Goal: Task Accomplishment & Management: Use online tool/utility

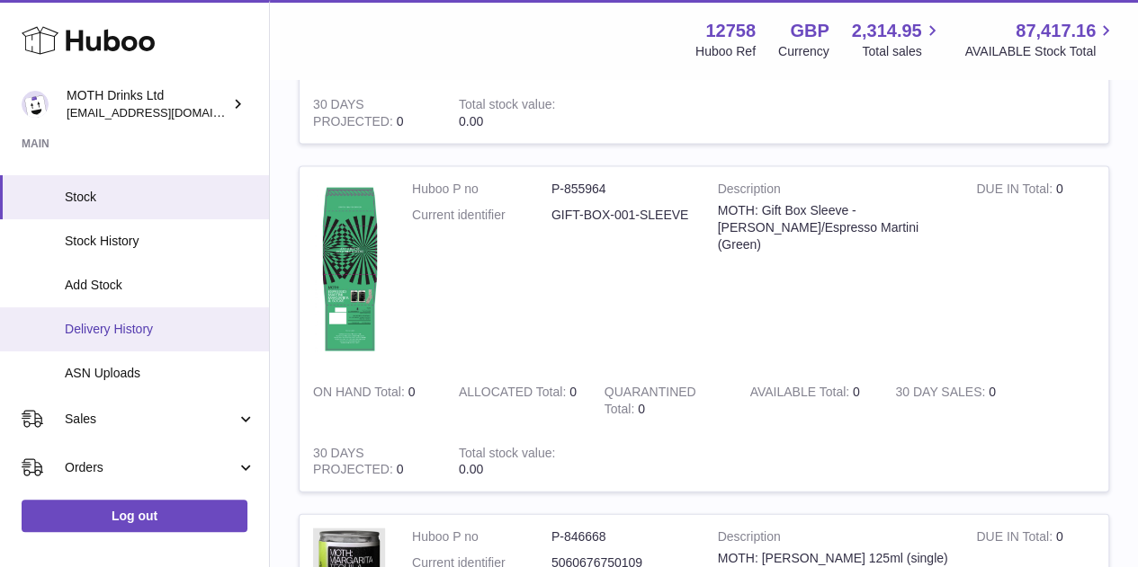
scroll to position [133, 0]
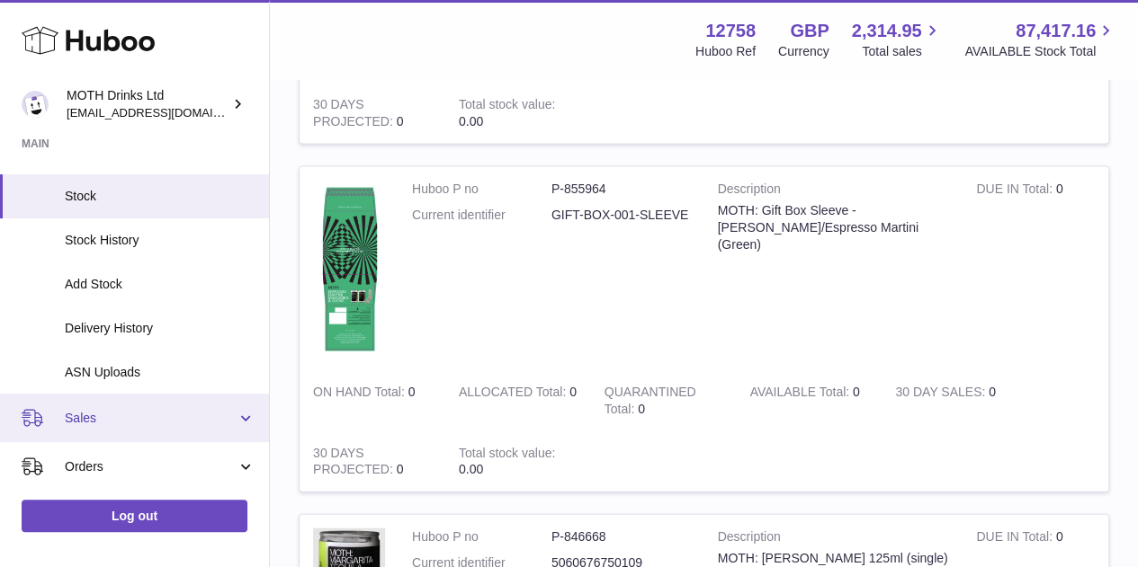
click at [106, 411] on span "Sales" at bounding box center [151, 418] width 172 height 17
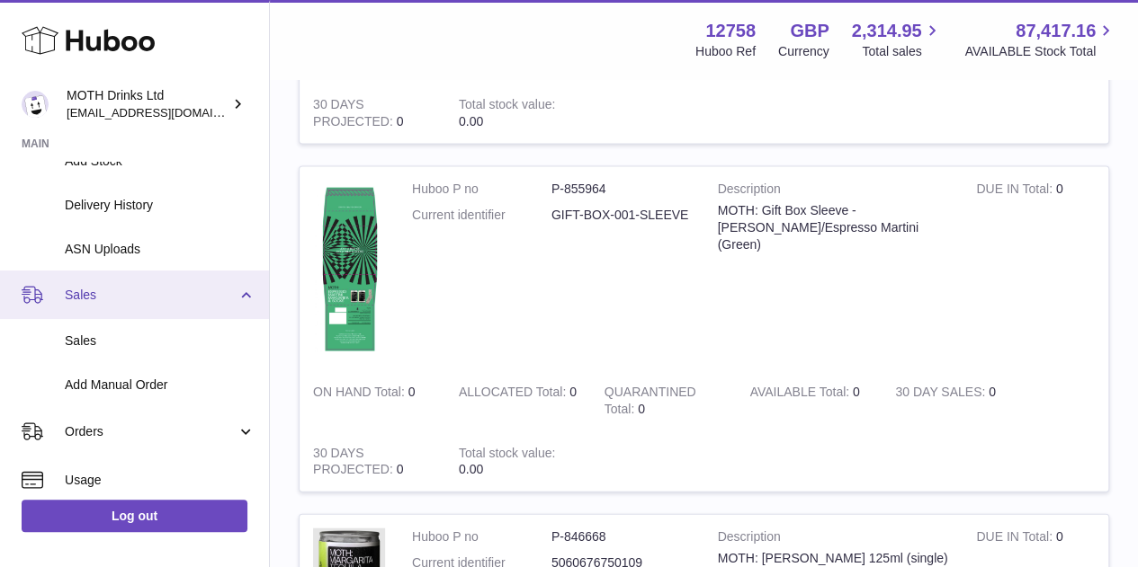
scroll to position [257, 0]
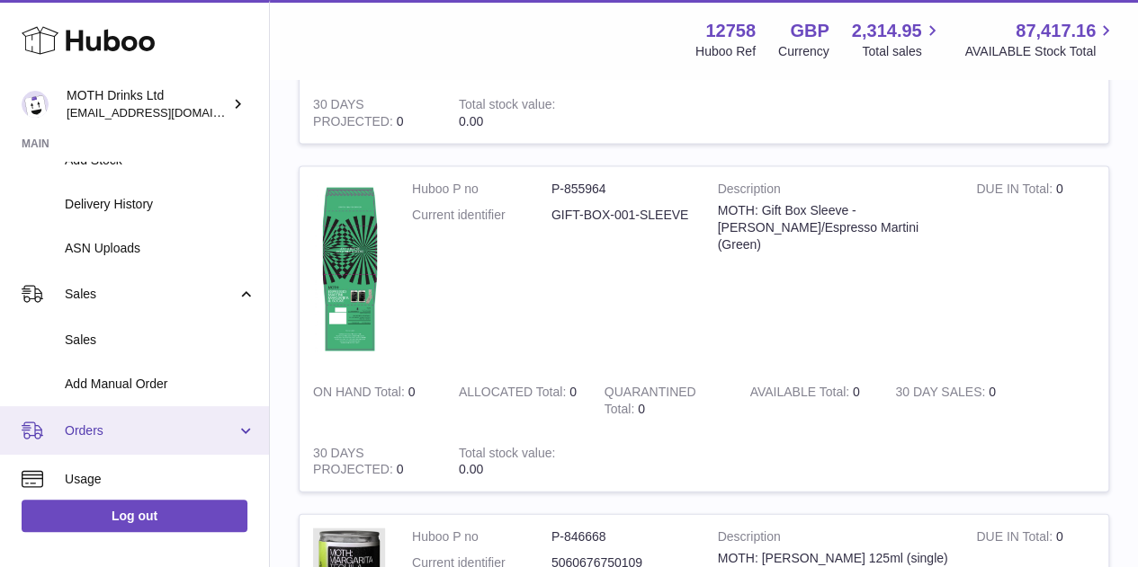
click at [90, 442] on link "Orders" at bounding box center [134, 431] width 269 height 49
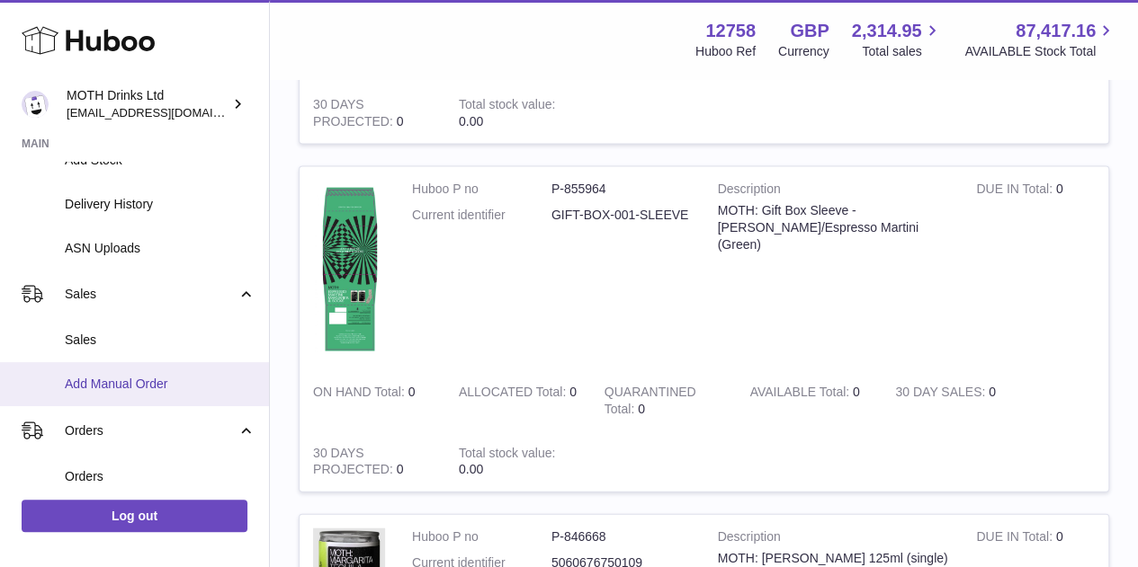
click at [119, 388] on span "Add Manual Order" at bounding box center [160, 384] width 191 height 17
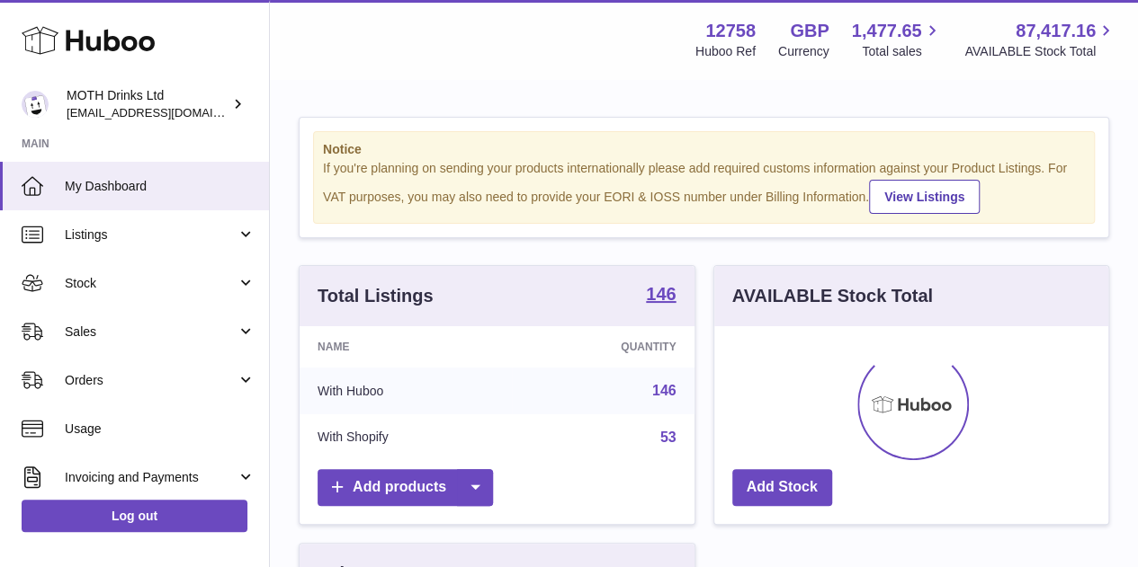
scroll to position [281, 394]
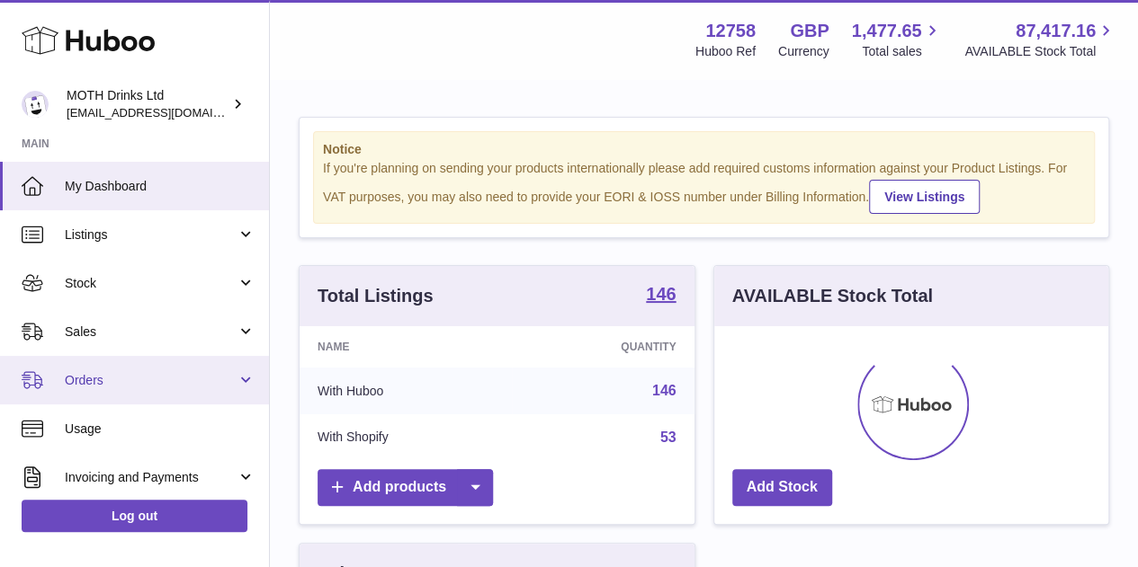
click at [83, 386] on span "Orders" at bounding box center [151, 380] width 172 height 17
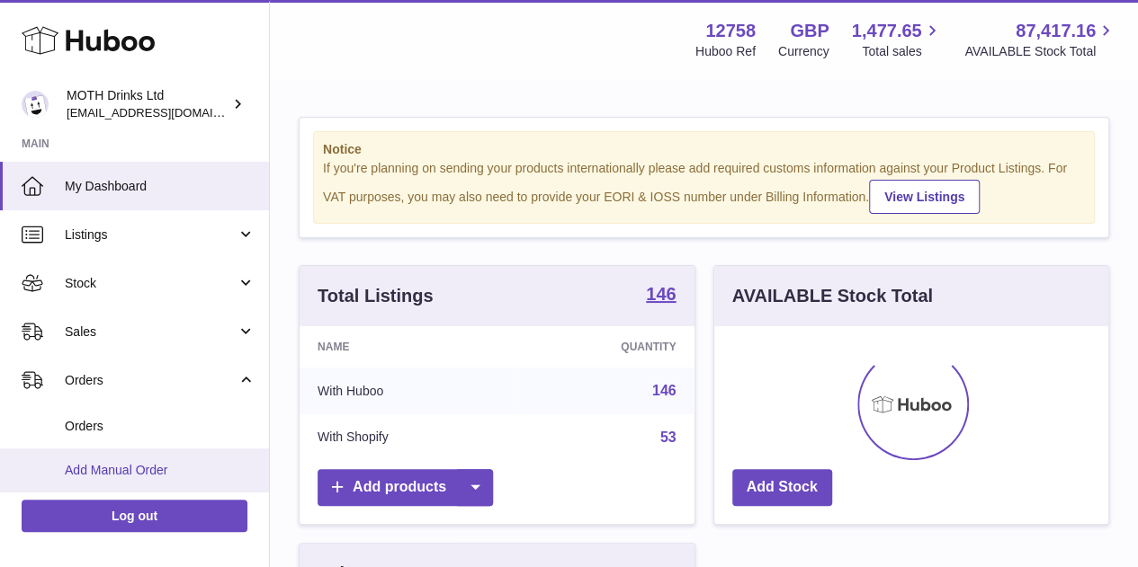
click at [79, 476] on span "Add Manual Order" at bounding box center [160, 470] width 191 height 17
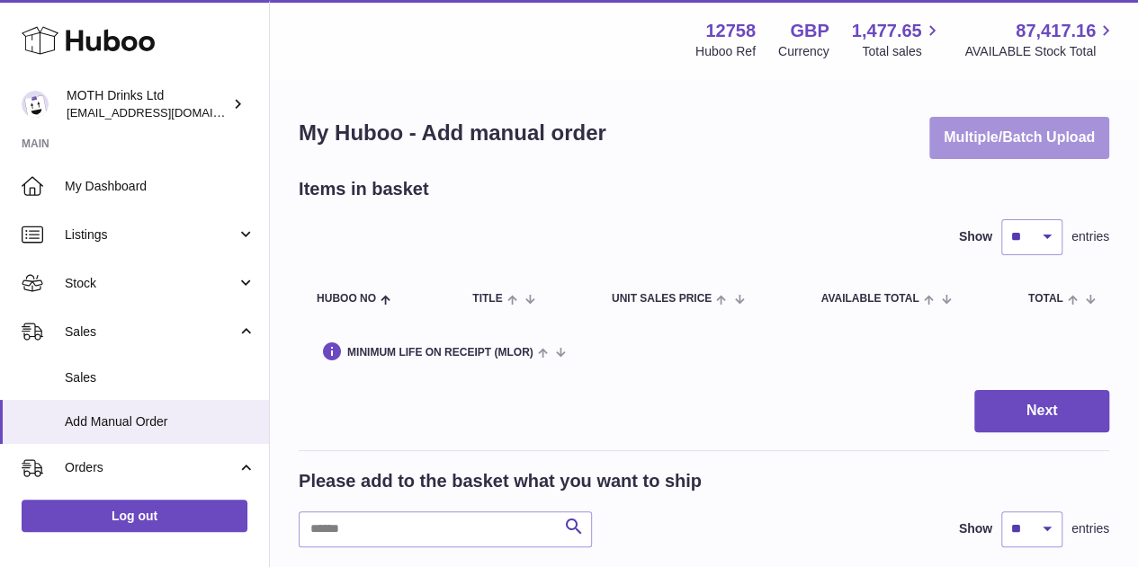
click at [1003, 139] on button "Multiple/Batch Upload" at bounding box center [1019, 138] width 180 height 42
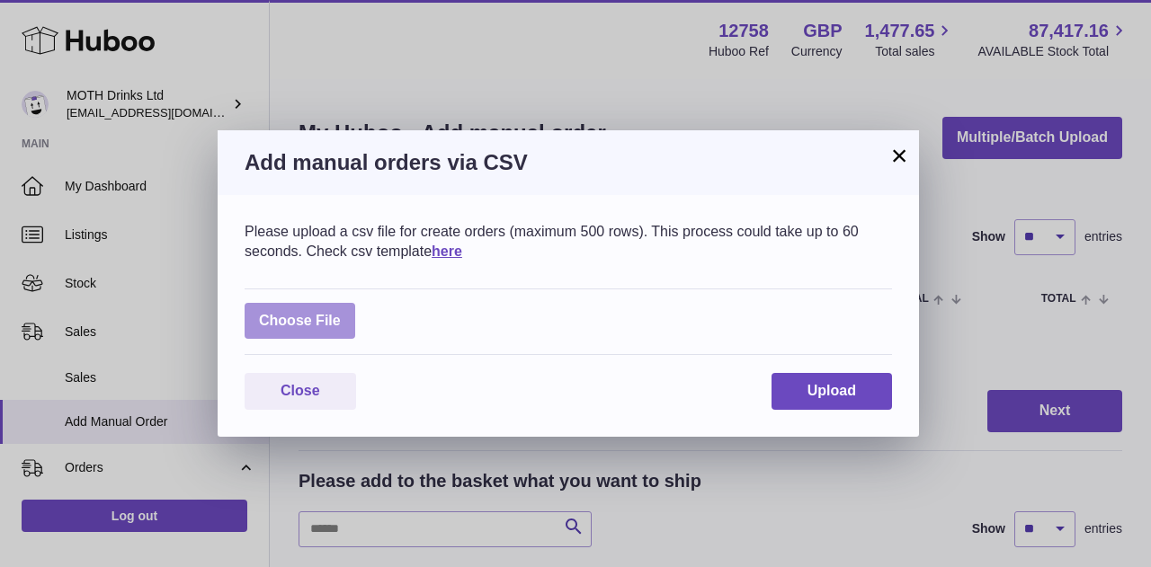
click at [264, 323] on label at bounding box center [300, 321] width 111 height 37
click at [341, 313] on input "file" at bounding box center [341, 312] width 1 height 1
type input "**********"
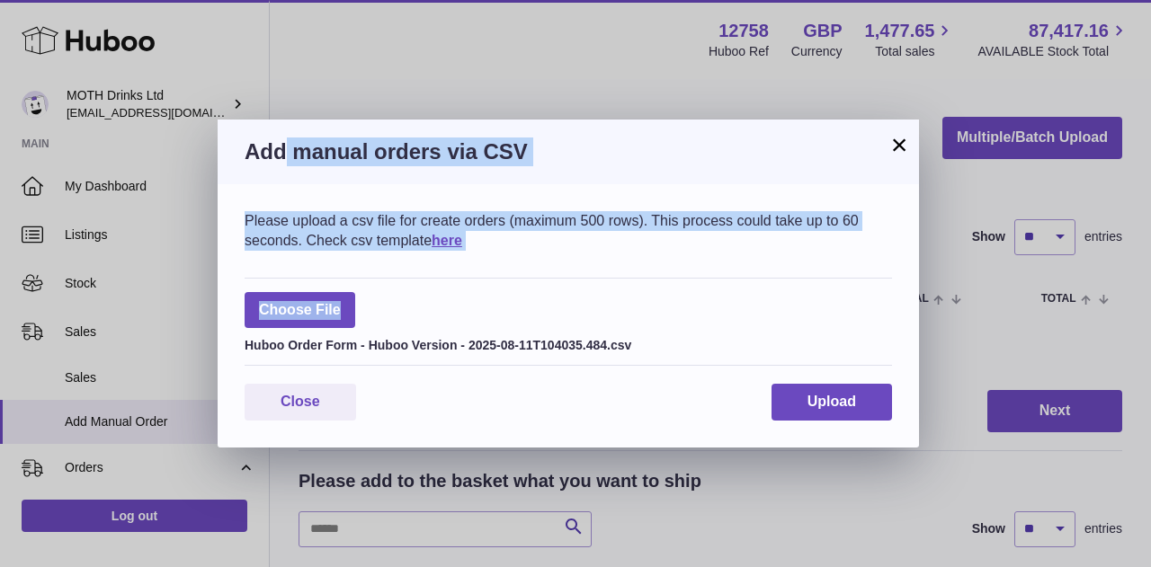
drag, startPoint x: 264, startPoint y: 323, endPoint x: 282, endPoint y: 60, distance: 263.2
click at [282, 60] on div "× Add manual orders via CSV Please upload a csv file for create orders (maximum…" at bounding box center [575, 283] width 1151 height 567
click at [861, 412] on button "Upload" at bounding box center [832, 402] width 121 height 37
